Goal: Use online tool/utility: Use online tool/utility

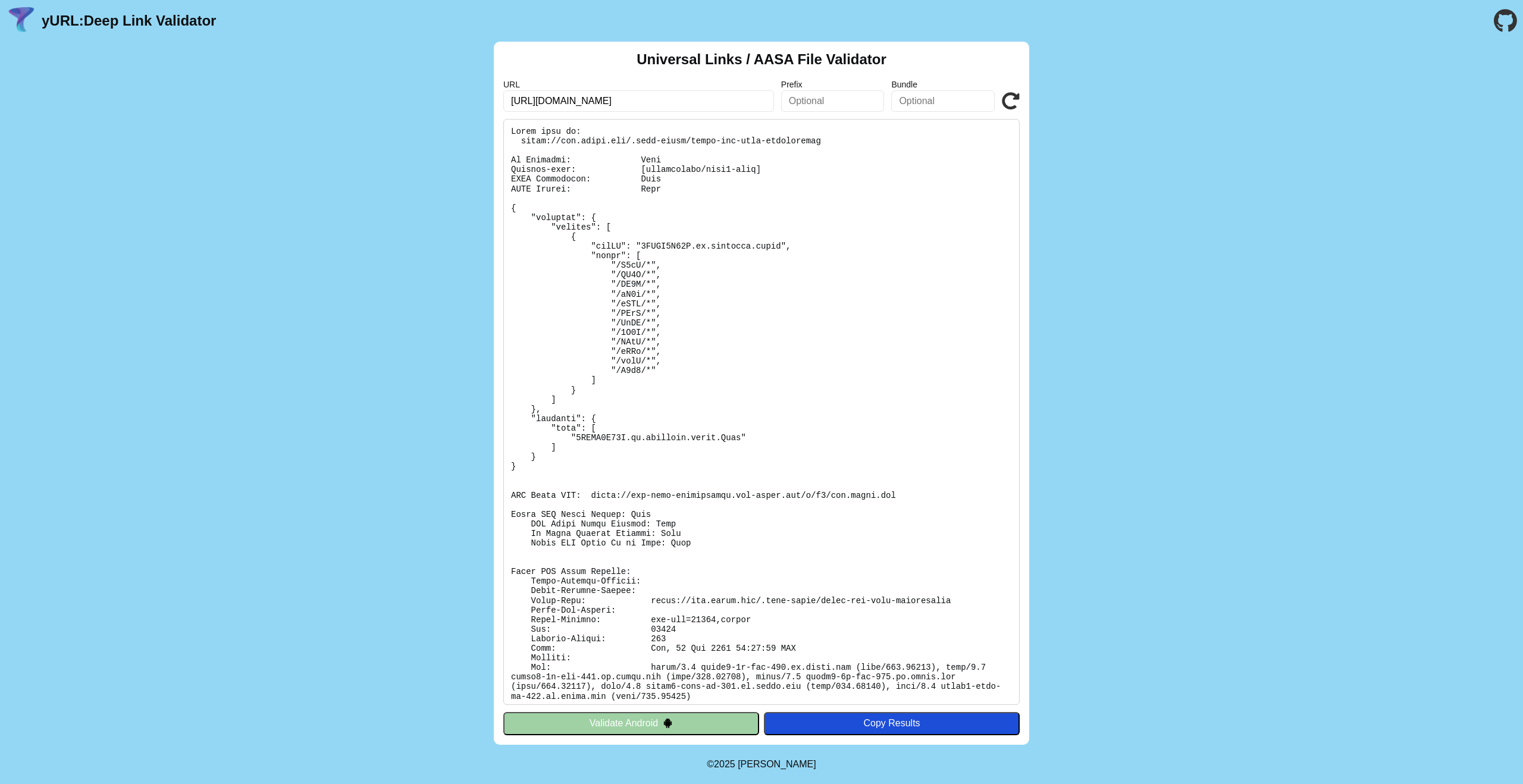
type input "[URL][DOMAIN_NAME]"
click at [1013, 105] on icon at bounding box center [1011, 101] width 18 height 18
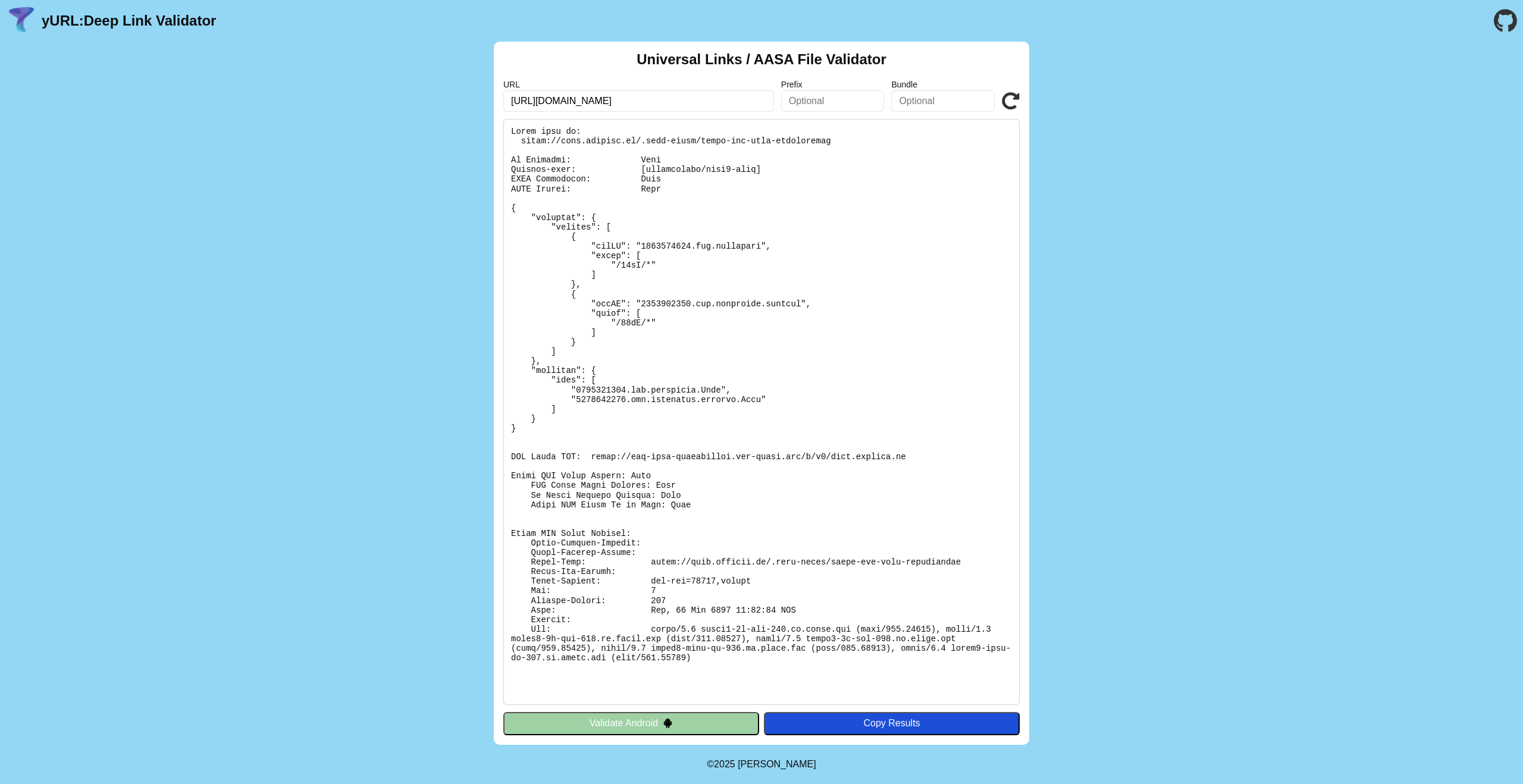
drag, startPoint x: 731, startPoint y: 292, endPoint x: 715, endPoint y: 294, distance: 16.1
click at [730, 292] on pre at bounding box center [761, 412] width 516 height 586
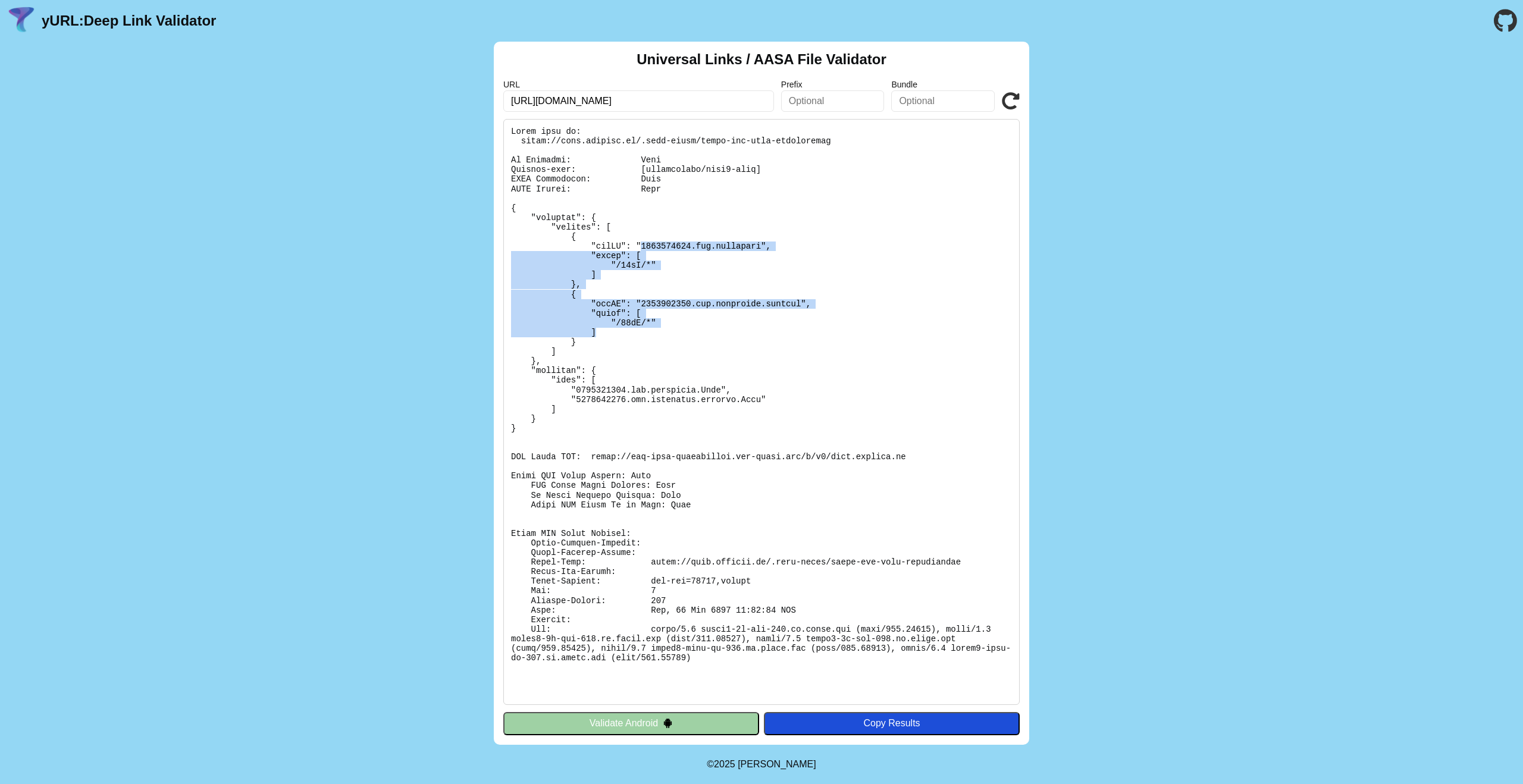
drag, startPoint x: 641, startPoint y: 244, endPoint x: 738, endPoint y: 333, distance: 131.6
click at [715, 333] on pre at bounding box center [761, 412] width 516 height 586
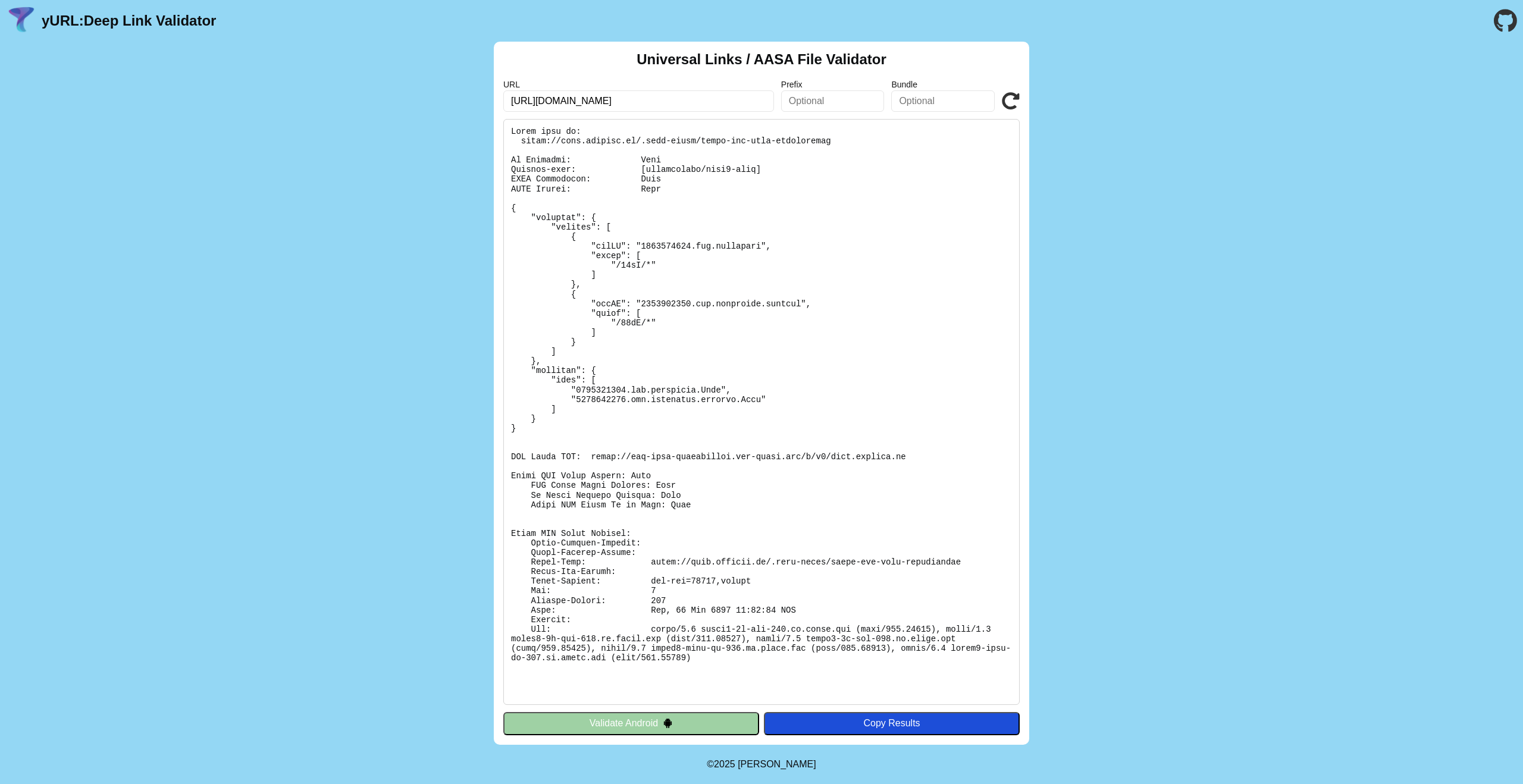
click at [738, 332] on pre at bounding box center [761, 412] width 516 height 586
click at [664, 246] on pre at bounding box center [761, 412] width 516 height 586
click at [663, 246] on pre at bounding box center [761, 412] width 516 height 586
click at [690, 245] on pre at bounding box center [761, 412] width 516 height 586
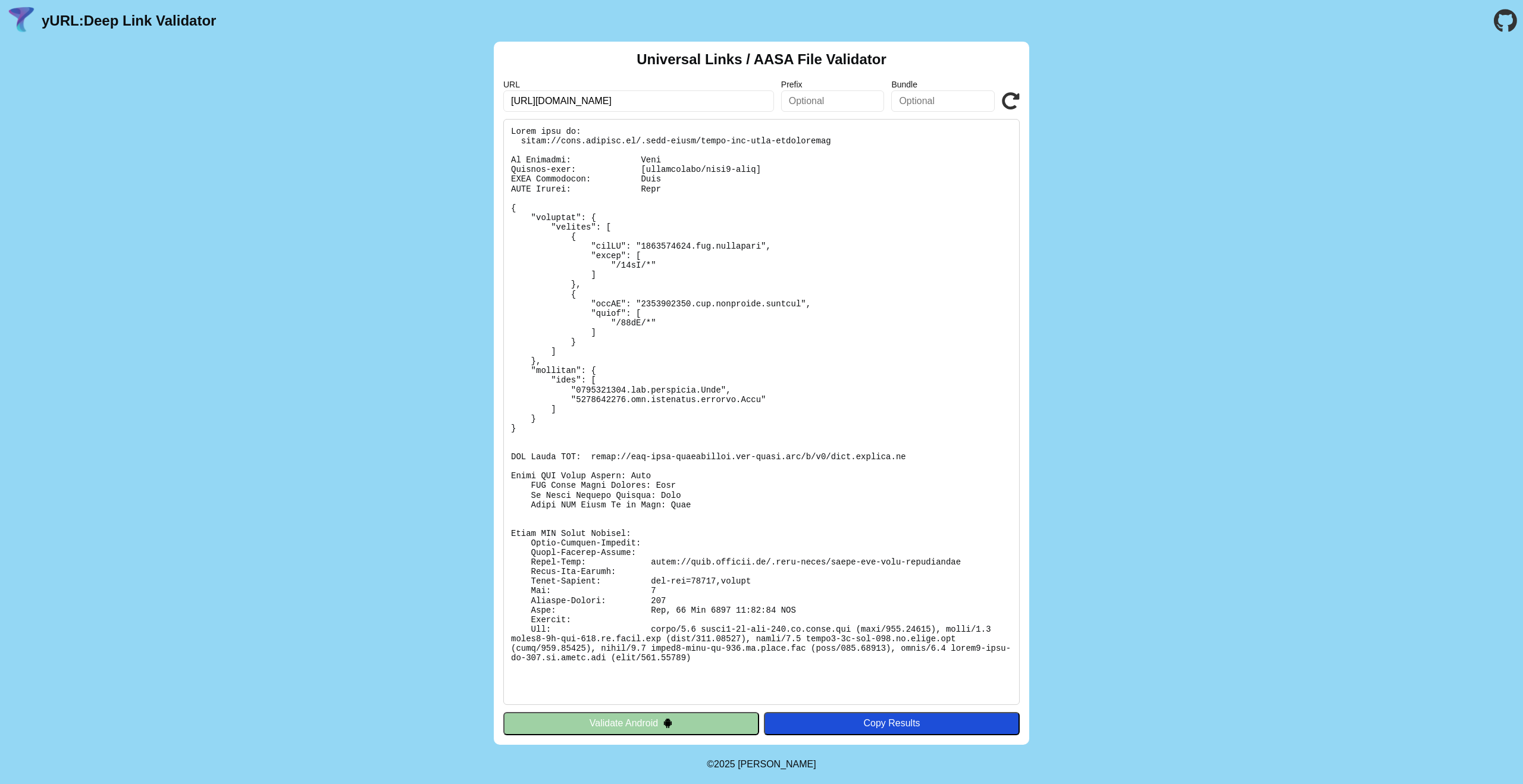
click at [665, 247] on pre at bounding box center [761, 412] width 516 height 586
copy pre "6444832869"
